Goal: Transaction & Acquisition: Subscribe to service/newsletter

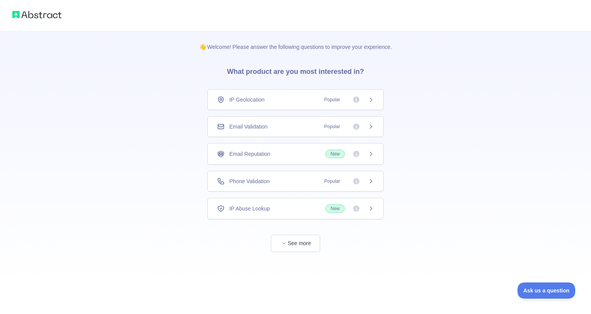
scroll to position [4, 0]
click at [320, 183] on span "Popular" at bounding box center [347, 181] width 54 height 8
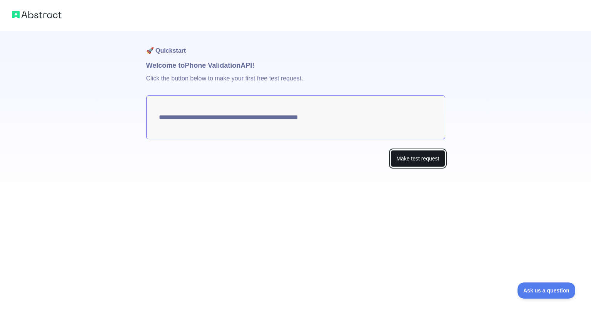
click at [390, 167] on button "Make test request" at bounding box center [417, 158] width 54 height 17
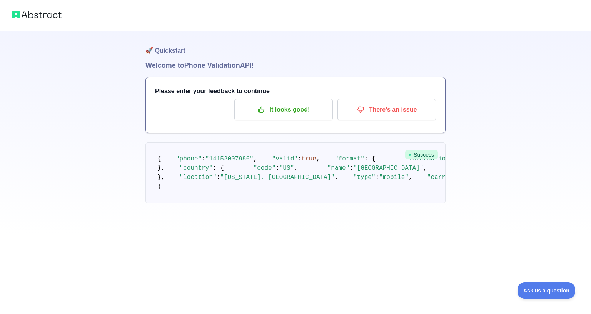
scroll to position [57, 0]
click at [234, 99] on button "It looks good!" at bounding box center [283, 110] width 98 height 22
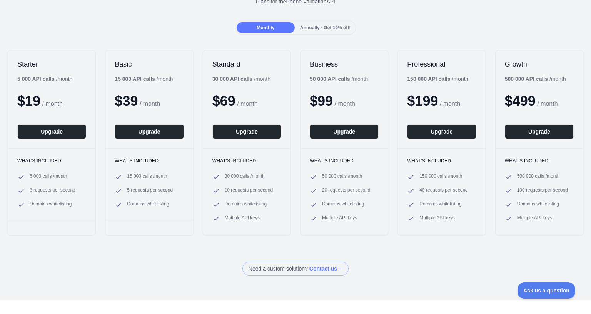
scroll to position [65, 0]
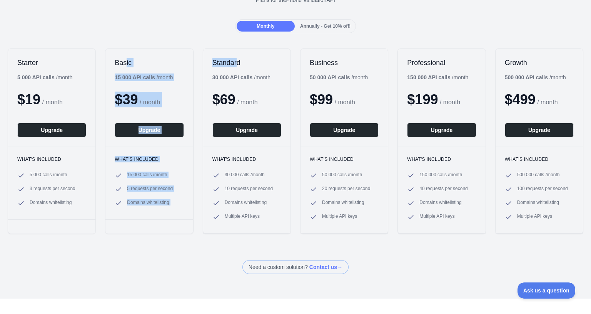
drag, startPoint x: 40, startPoint y: 39, endPoint x: 119, endPoint y: 58, distance: 81.4
click at [119, 58] on div "Back Upgrade your plan Plans for the Phone Validation API Monthly Annually - Ge…" at bounding box center [295, 105] width 591 height 335
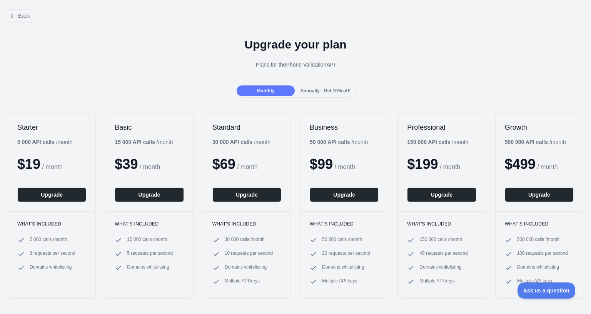
scroll to position [0, 0]
click at [308, 87] on div "Annually - Get 10% off!" at bounding box center [325, 90] width 58 height 11
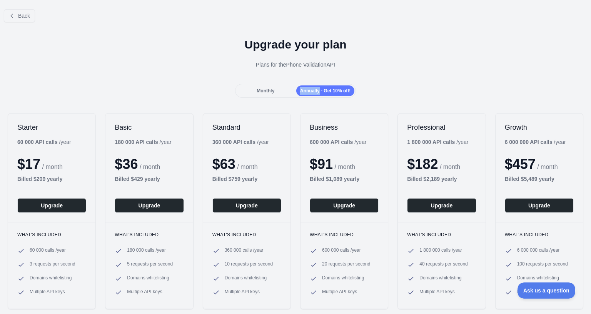
drag, startPoint x: 308, startPoint y: 87, endPoint x: 278, endPoint y: 90, distance: 30.2
click at [278, 90] on div "Monthly Annually - Get 10% off!" at bounding box center [295, 91] width 121 height 14
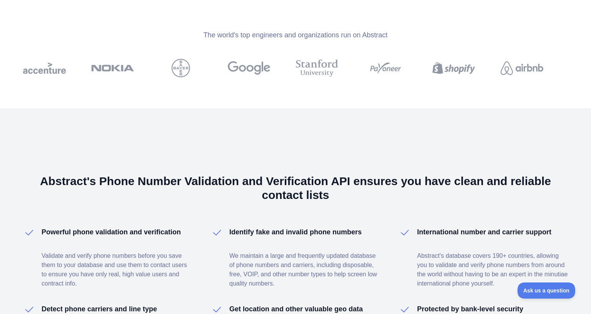
scroll to position [525, 0]
